Goal: Task Accomplishment & Management: Complete application form

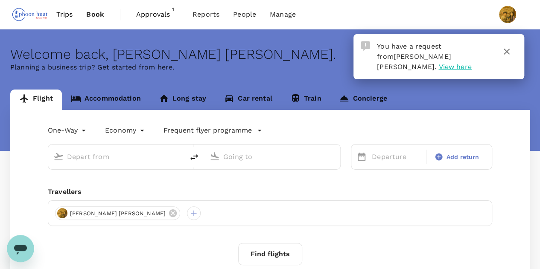
type input "roundtrip"
type input "Singapore Changi (SIN)"
type input "Soekarno-Hatta Intl (CGK)"
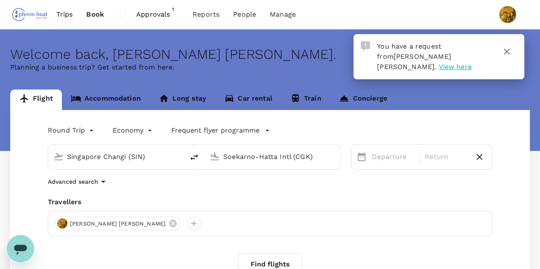
click at [461, 63] on span "View here" at bounding box center [454, 67] width 33 height 8
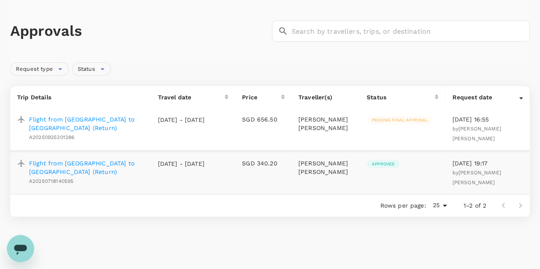
scroll to position [43, 0]
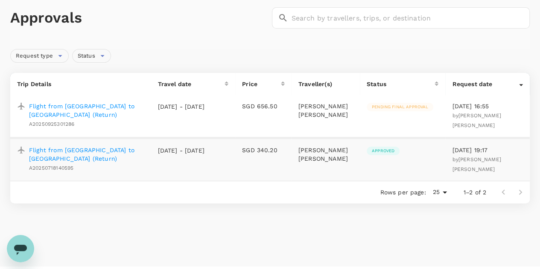
click at [251, 111] on td "SGD 656.50" at bounding box center [263, 116] width 56 height 43
click at [116, 107] on p "Flight from [GEOGRAPHIC_DATA] to [GEOGRAPHIC_DATA] (Return)" at bounding box center [86, 110] width 115 height 17
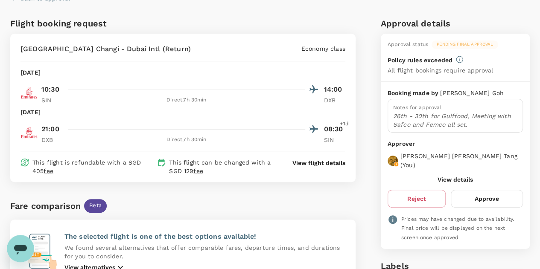
scroll to position [128, 0]
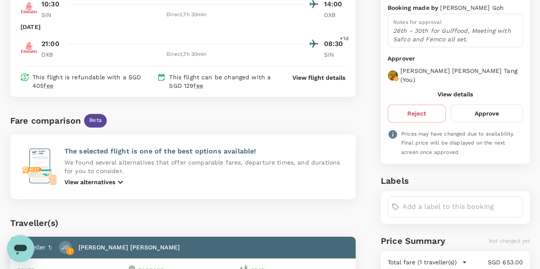
click at [275, 102] on div "Fare comparison Beta The selected flight is one of the best options available! …" at bounding box center [181, 148] width 348 height 102
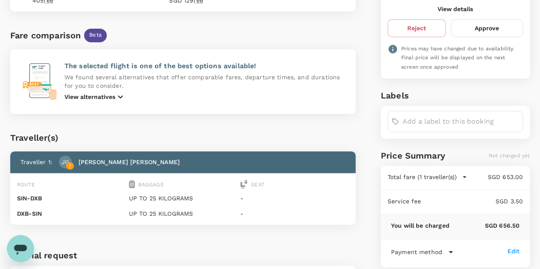
scroll to position [292, 0]
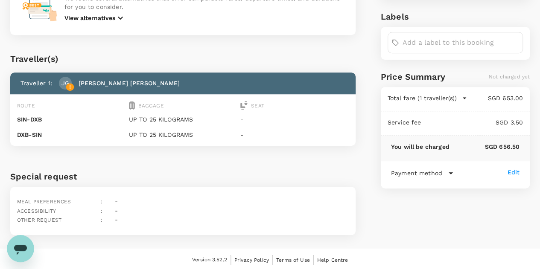
click at [307, 171] on h6 "Special request" at bounding box center [182, 177] width 345 height 14
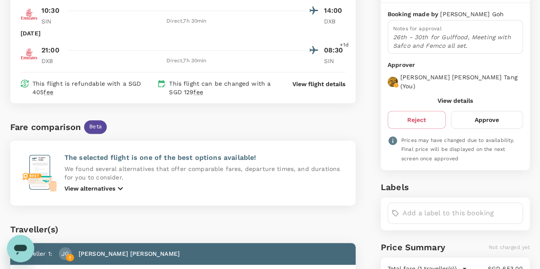
scroll to position [79, 0]
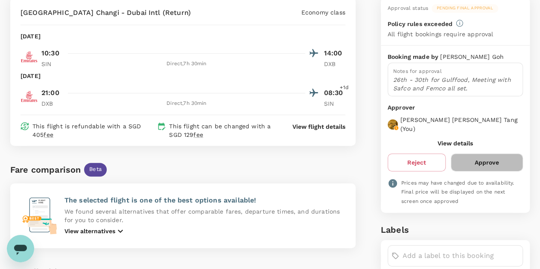
click at [498, 154] on button "Approve" at bounding box center [486, 163] width 72 height 18
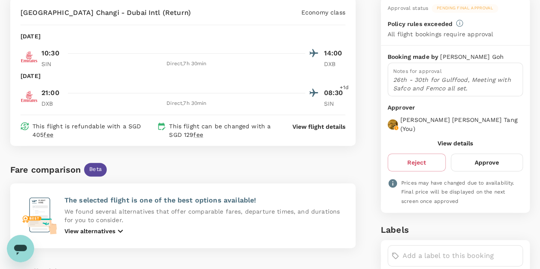
click at [316, 180] on div "Fare comparison Beta The selected flight is one of the best options available! …" at bounding box center [181, 197] width 348 height 102
